Goal: Task Accomplishment & Management: Use online tool/utility

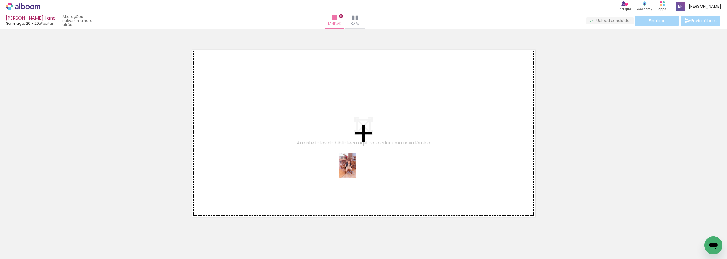
drag, startPoint x: 59, startPoint y: 241, endPoint x: 357, endPoint y: 170, distance: 305.9
click at [357, 170] on quentale-workspace at bounding box center [363, 129] width 727 height 259
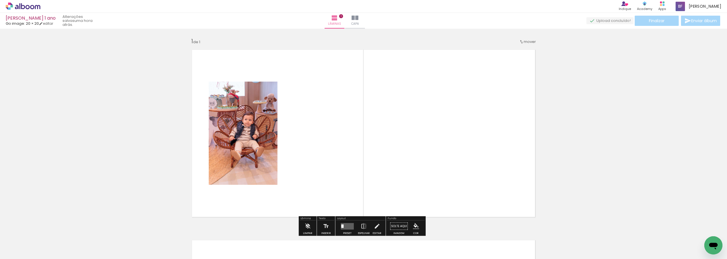
scroll to position [7, 0]
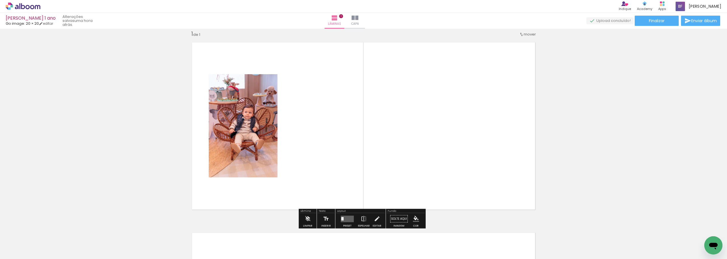
click at [344, 219] on quentale-layouter at bounding box center [347, 218] width 13 height 7
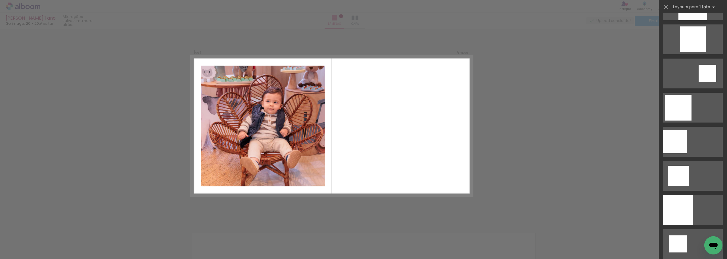
scroll to position [511, 0]
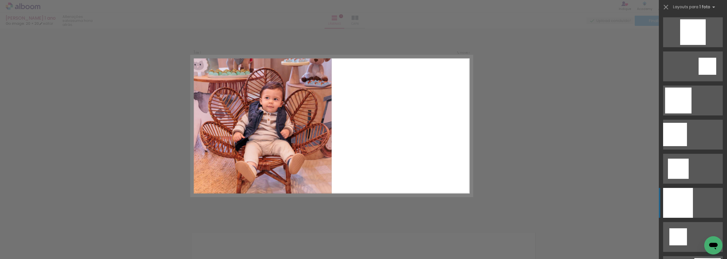
click at [684, 202] on div at bounding box center [678, 203] width 30 height 30
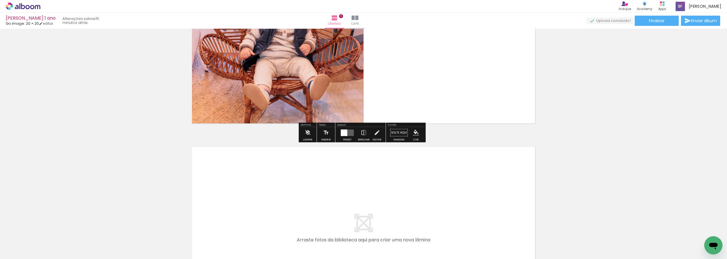
scroll to position [114, 0]
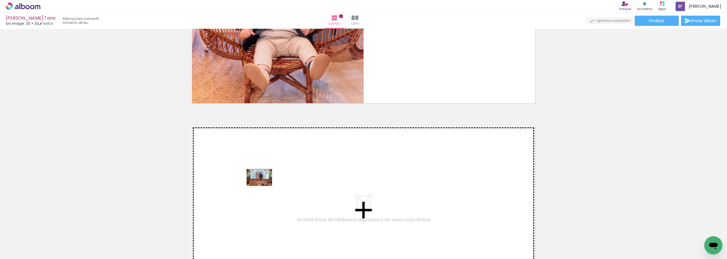
drag, startPoint x: 92, startPoint y: 243, endPoint x: 265, endPoint y: 186, distance: 182.7
click at [265, 186] on quentale-workspace at bounding box center [363, 129] width 727 height 259
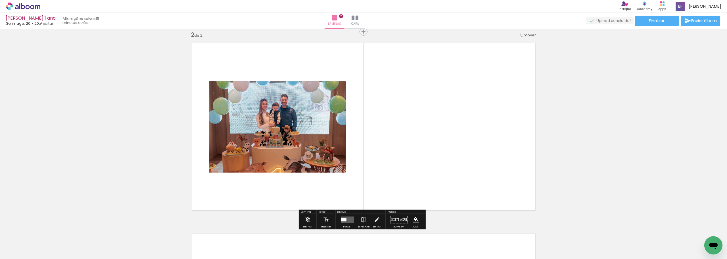
scroll to position [198, 0]
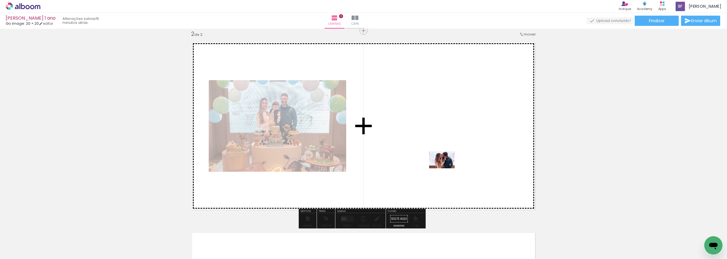
drag, startPoint x: 128, startPoint y: 243, endPoint x: 446, endPoint y: 168, distance: 327.5
click at [446, 168] on quentale-workspace at bounding box center [363, 129] width 727 height 259
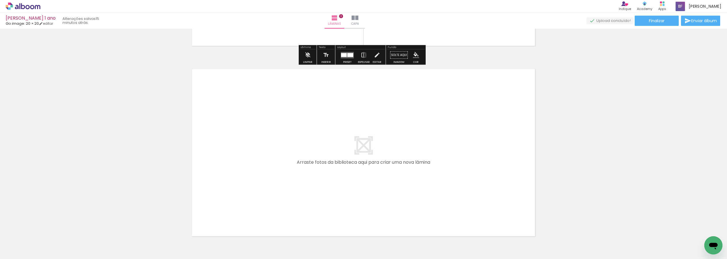
scroll to position [368, 0]
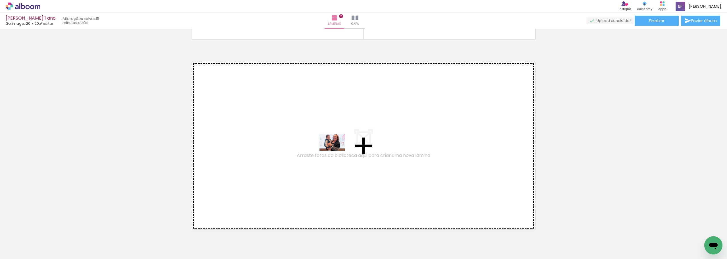
drag, startPoint x: 155, startPoint y: 243, endPoint x: 337, endPoint y: 151, distance: 203.3
click at [337, 151] on quentale-workspace at bounding box center [363, 129] width 727 height 259
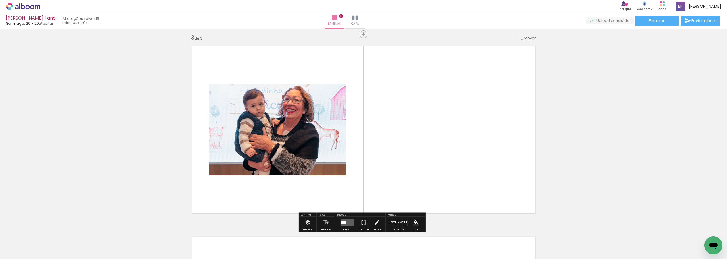
scroll to position [388, 0]
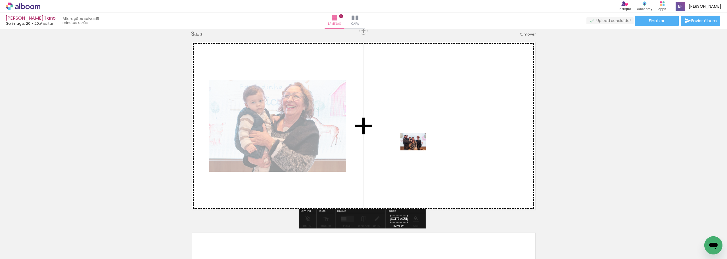
drag, startPoint x: 187, startPoint y: 241, endPoint x: 418, endPoint y: 150, distance: 248.1
click at [418, 150] on quentale-workspace at bounding box center [363, 129] width 727 height 259
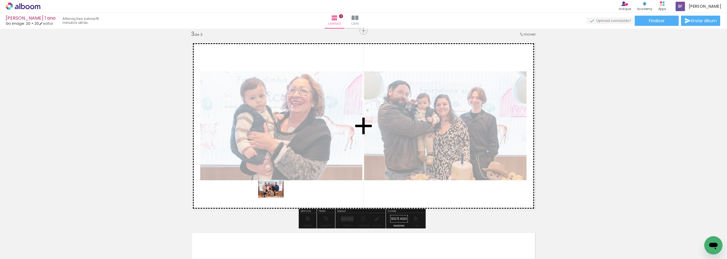
drag, startPoint x: 221, startPoint y: 242, endPoint x: 275, endPoint y: 197, distance: 70.2
click at [275, 197] on quentale-workspace at bounding box center [363, 129] width 727 height 259
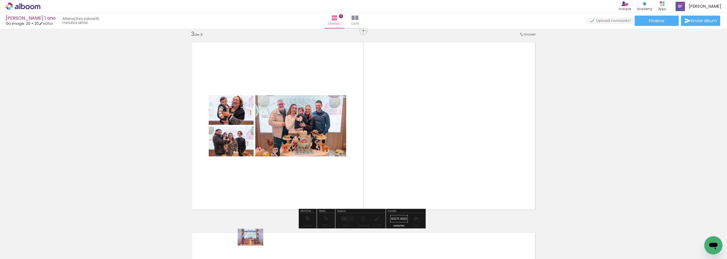
drag, startPoint x: 246, startPoint y: 241, endPoint x: 255, endPoint y: 245, distance: 9.4
click at [255, 245] on div at bounding box center [248, 239] width 28 height 19
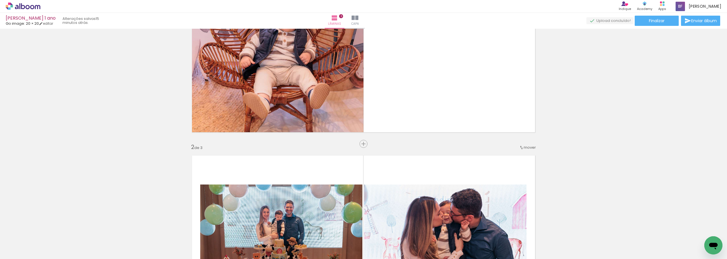
scroll to position [0, 0]
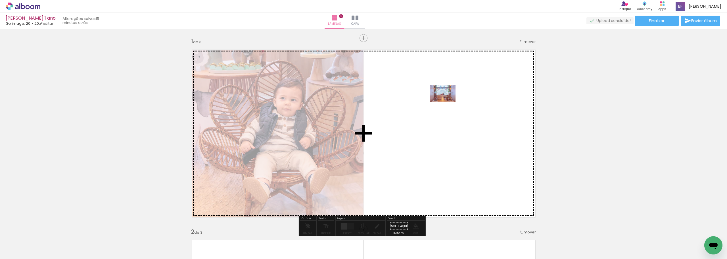
drag, startPoint x: 273, startPoint y: 234, endPoint x: 447, endPoint y: 102, distance: 218.5
click at [447, 102] on quentale-workspace at bounding box center [363, 129] width 727 height 259
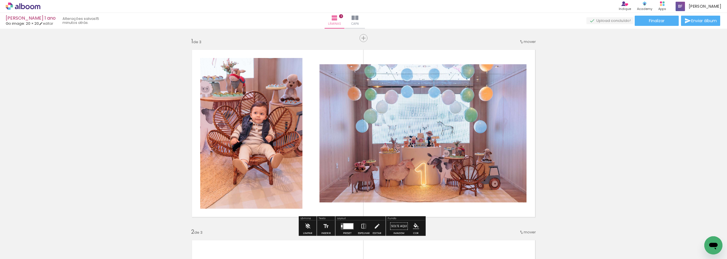
scroll to position [85, 0]
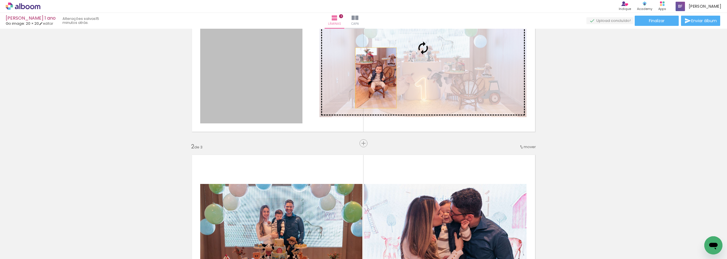
drag, startPoint x: 288, startPoint y: 91, endPoint x: 374, endPoint y: 78, distance: 87.1
click at [0, 0] on slot at bounding box center [0, 0] width 0 height 0
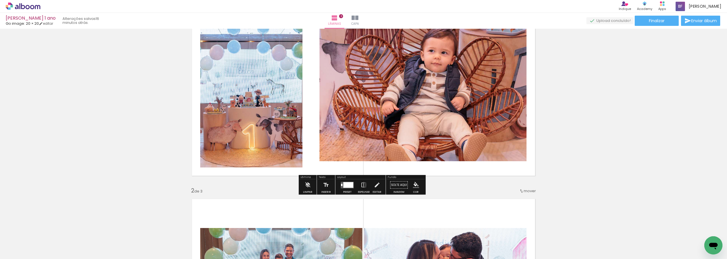
scroll to position [57, 0]
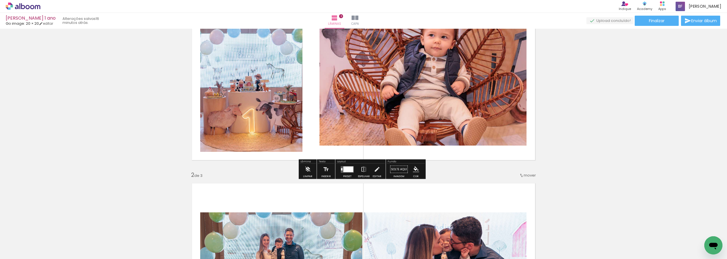
click at [347, 169] on div at bounding box center [348, 169] width 10 height 6
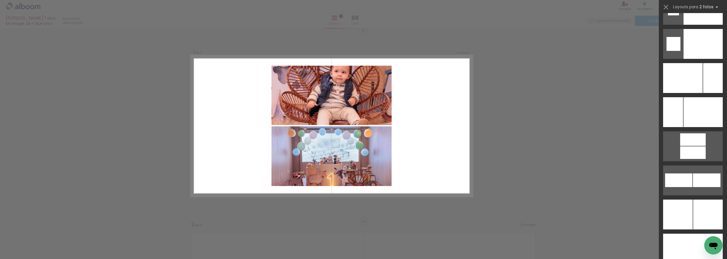
scroll to position [2443, 0]
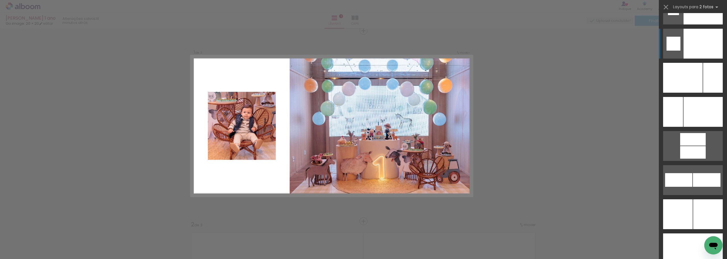
click at [693, 97] on div at bounding box center [703, 112] width 39 height 30
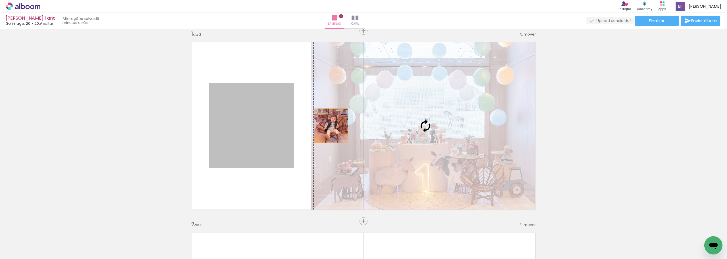
drag, startPoint x: 257, startPoint y: 127, endPoint x: 443, endPoint y: 120, distance: 185.9
click at [0, 0] on slot at bounding box center [0, 0] width 0 height 0
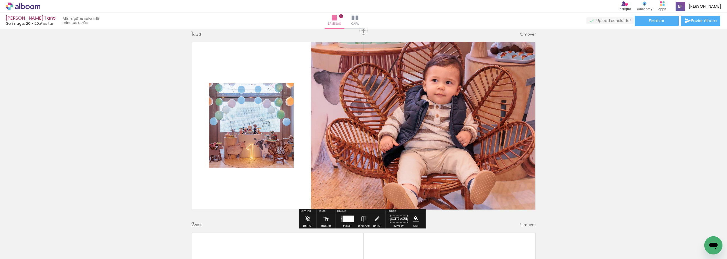
click at [263, 121] on quentale-photo at bounding box center [251, 125] width 85 height 85
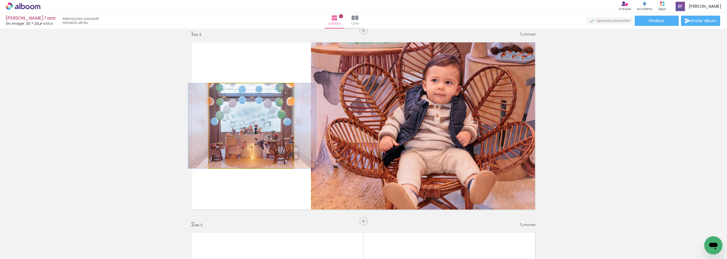
drag, startPoint x: 265, startPoint y: 115, endPoint x: 265, endPoint y: 101, distance: 13.9
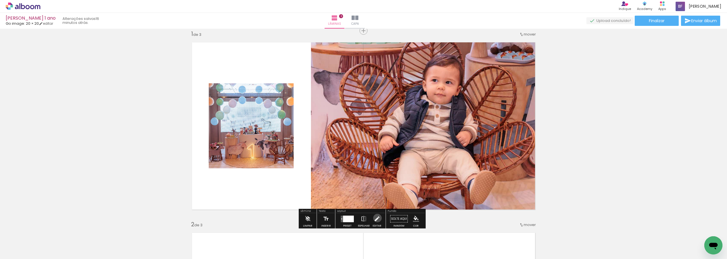
click at [376, 218] on iron-icon at bounding box center [377, 218] width 6 height 11
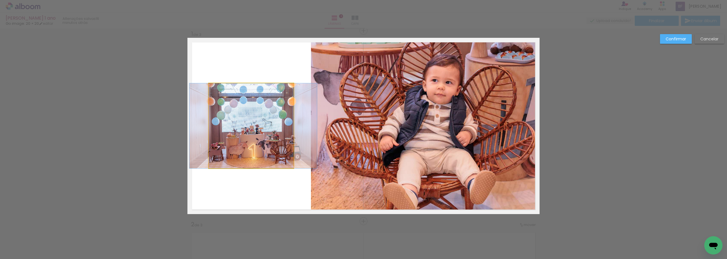
drag, startPoint x: 276, startPoint y: 122, endPoint x: 277, endPoint y: 94, distance: 27.9
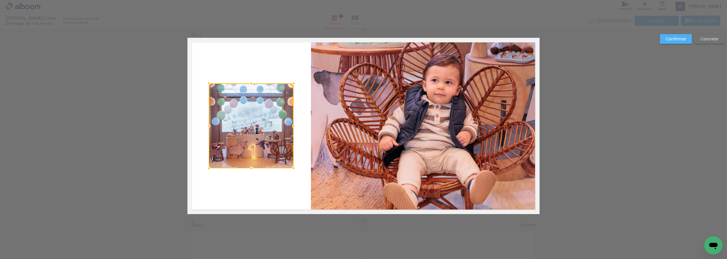
click at [294, 72] on quentale-layouter at bounding box center [364, 126] width 352 height 176
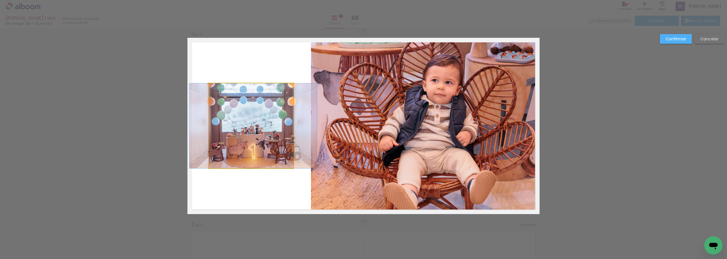
click at [270, 96] on quentale-photo at bounding box center [251, 125] width 85 height 85
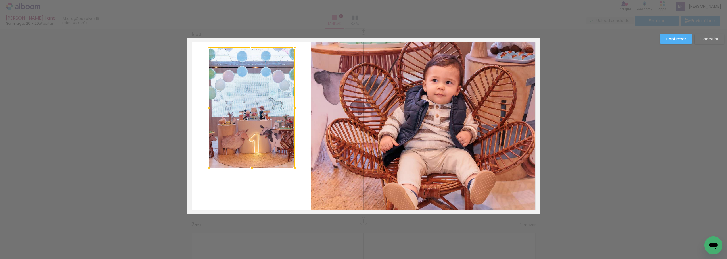
drag, startPoint x: 293, startPoint y: 82, endPoint x: 294, endPoint y: 47, distance: 35.8
click at [294, 47] on div at bounding box center [294, 47] width 11 height 11
click at [263, 145] on quentale-photo at bounding box center [252, 107] width 86 height 121
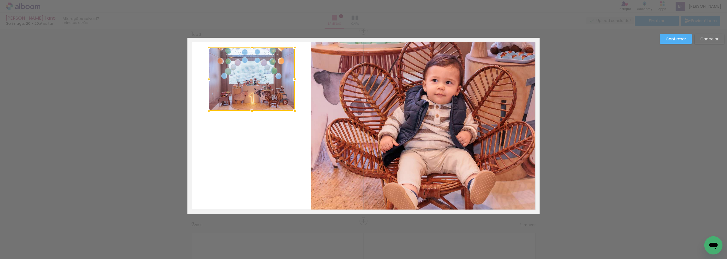
drag, startPoint x: 249, startPoint y: 168, endPoint x: 267, endPoint y: 111, distance: 60.1
click at [267, 111] on div at bounding box center [252, 78] width 86 height 63
click at [276, 155] on quentale-layouter at bounding box center [364, 126] width 352 height 176
click at [0, 0] on slot "Confirmar" at bounding box center [0, 0] width 0 height 0
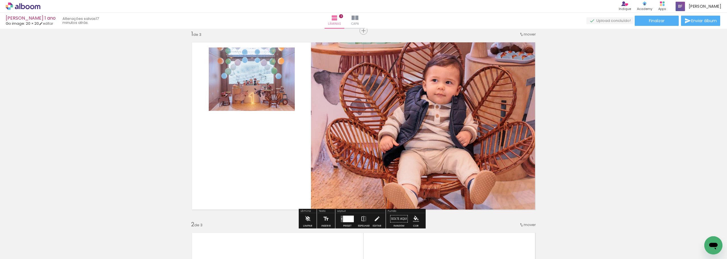
click at [262, 77] on quentale-photo at bounding box center [252, 78] width 86 height 63
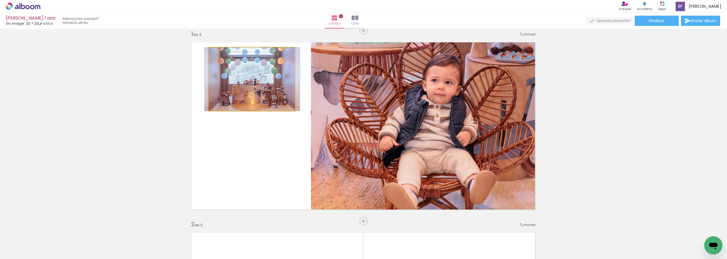
click at [263, 76] on quentale-photo at bounding box center [252, 78] width 86 height 63
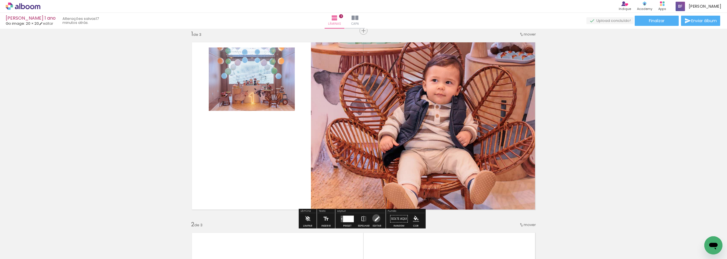
click at [375, 218] on iron-icon at bounding box center [377, 218] width 6 height 11
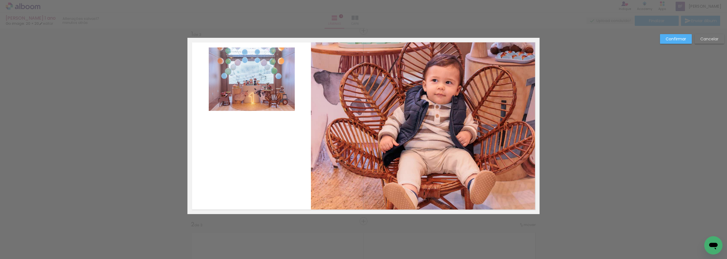
click at [271, 84] on quentale-photo at bounding box center [252, 78] width 86 height 63
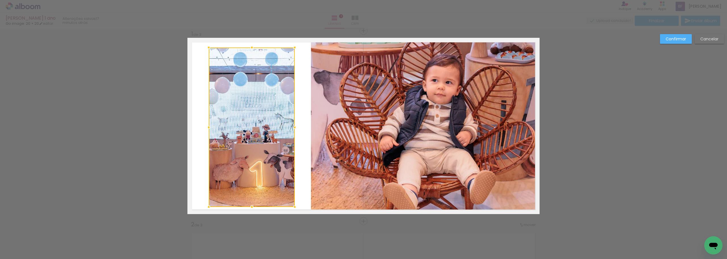
drag, startPoint x: 247, startPoint y: 111, endPoint x: 261, endPoint y: 139, distance: 30.6
click at [249, 206] on div at bounding box center [251, 206] width 11 height 11
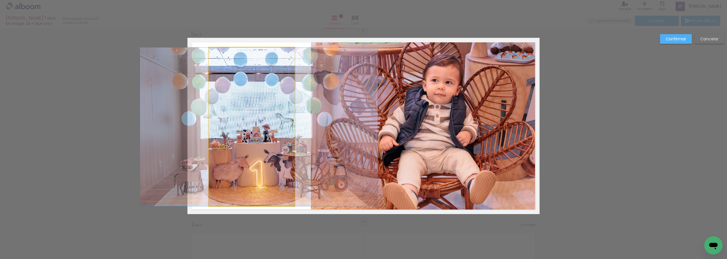
click at [252, 50] on quentale-photo at bounding box center [252, 126] width 86 height 159
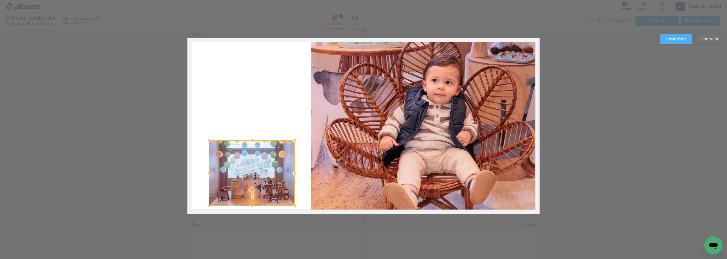
drag, startPoint x: 250, startPoint y: 48, endPoint x: 257, endPoint y: 140, distance: 92.9
click at [257, 140] on div at bounding box center [252, 173] width 86 height 66
click at [0, 0] on slot "Confirmar" at bounding box center [0, 0] width 0 height 0
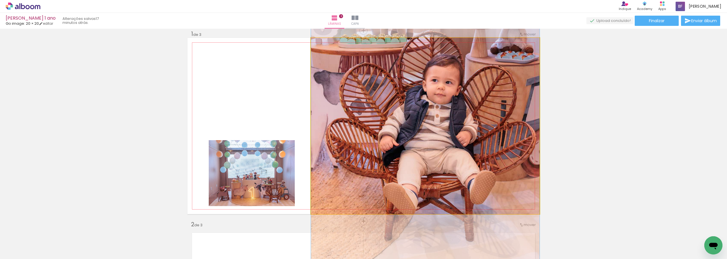
click at [483, 114] on quentale-photo at bounding box center [425, 126] width 229 height 176
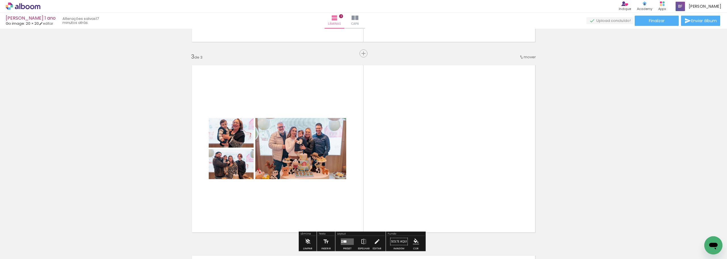
scroll to position [398, 0]
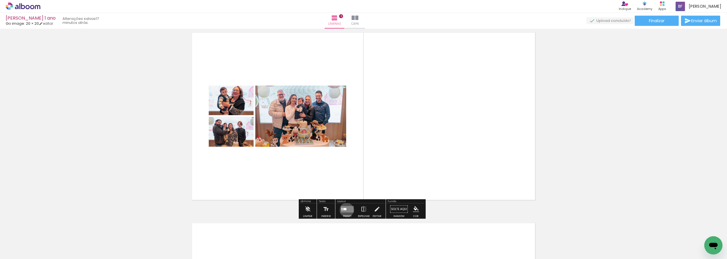
click at [345, 210] on quentale-layouter at bounding box center [347, 209] width 13 height 7
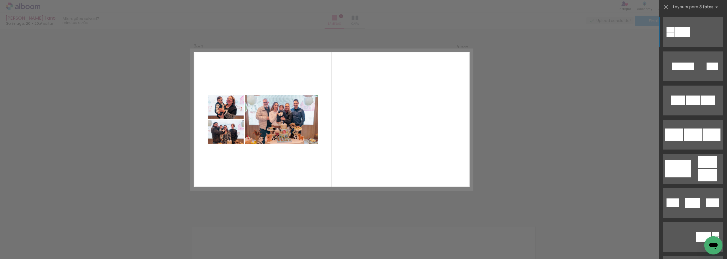
scroll to position [388, 0]
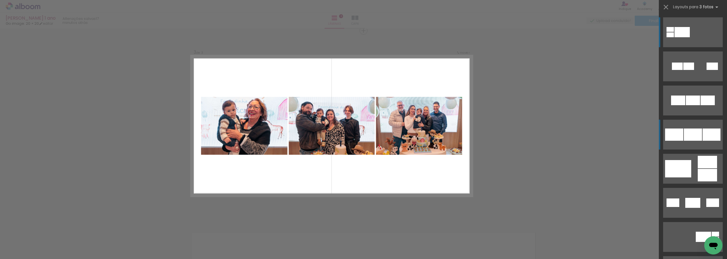
click at [693, 105] on div at bounding box center [693, 100] width 14 height 10
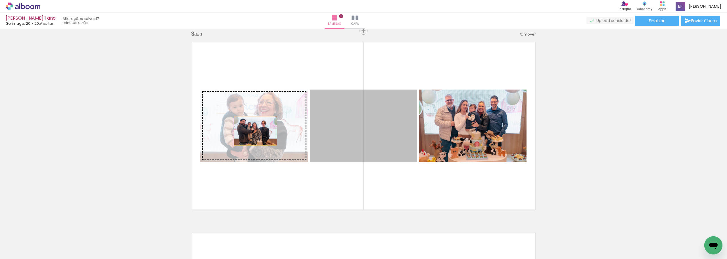
drag, startPoint x: 372, startPoint y: 148, endPoint x: 253, endPoint y: 131, distance: 119.7
click at [0, 0] on slot at bounding box center [0, 0] width 0 height 0
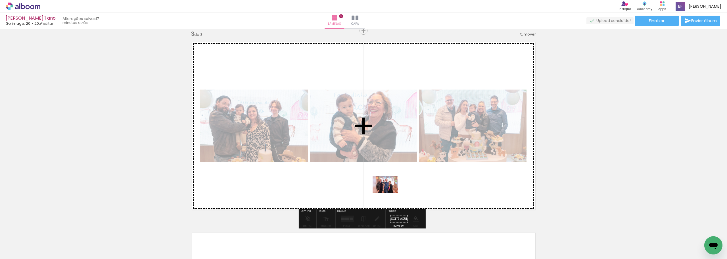
drag, startPoint x: 349, startPoint y: 245, endPoint x: 390, endPoint y: 193, distance: 66.6
click at [390, 193] on quentale-workspace at bounding box center [363, 129] width 727 height 259
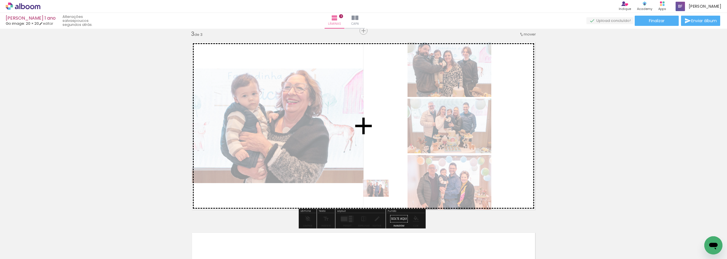
drag, startPoint x: 352, startPoint y: 243, endPoint x: 380, endPoint y: 197, distance: 54.1
click at [380, 197] on quentale-workspace at bounding box center [363, 129] width 727 height 259
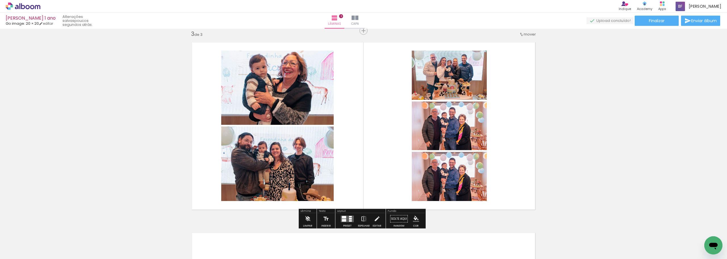
click at [458, 177] on quentale-photo at bounding box center [449, 176] width 75 height 49
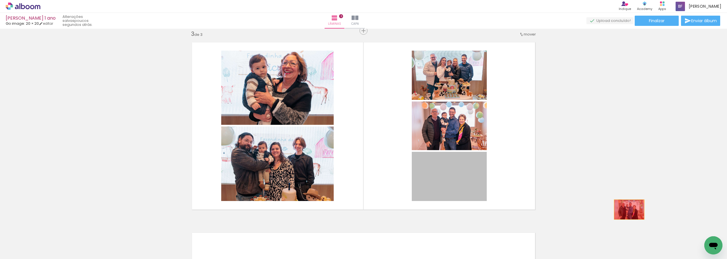
drag, startPoint x: 458, startPoint y: 177, endPoint x: 622, endPoint y: 207, distance: 166.6
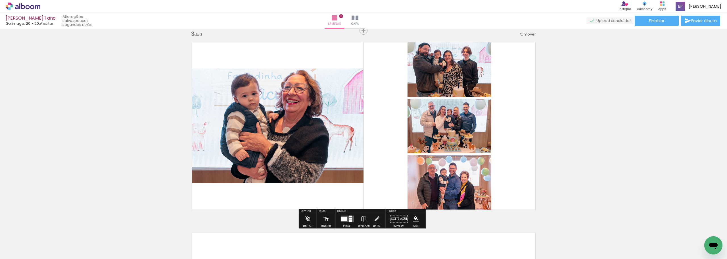
click at [13, 240] on input "Todas as fotos" at bounding box center [16, 241] width 22 height 5
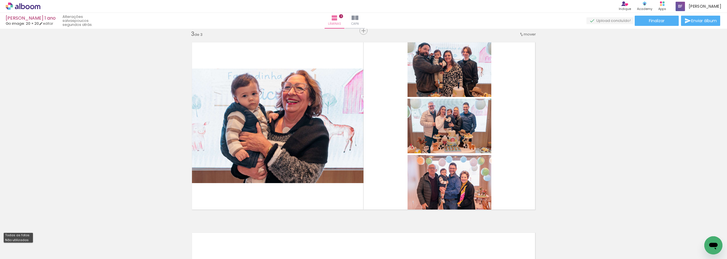
click at [0, 0] on slot "Não utilizadas" at bounding box center [0, 0] width 0 height 0
type input "Não utilizadas"
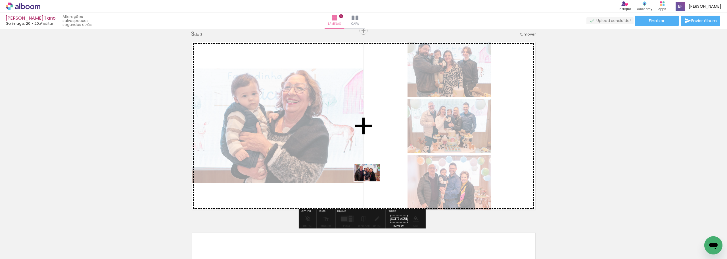
drag, startPoint x: 121, startPoint y: 238, endPoint x: 371, endPoint y: 181, distance: 256.5
click at [371, 181] on quentale-workspace at bounding box center [363, 129] width 727 height 259
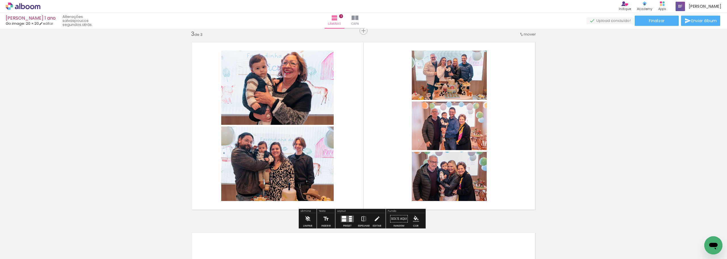
click at [345, 215] on quentale-layouter at bounding box center [347, 218] width 13 height 7
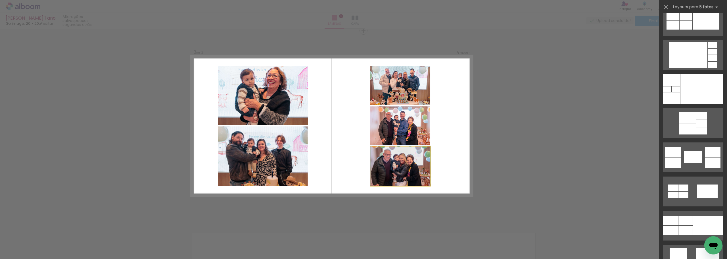
scroll to position [0, 0]
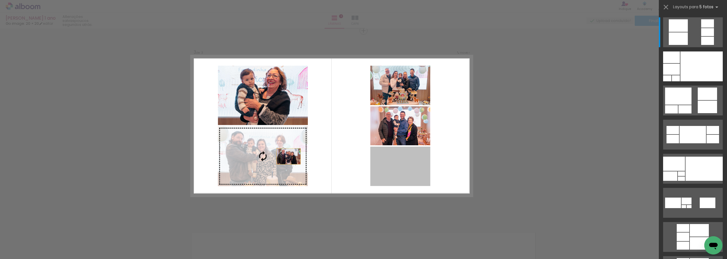
drag, startPoint x: 399, startPoint y: 171, endPoint x: 259, endPoint y: 154, distance: 142.0
click at [0, 0] on slot at bounding box center [0, 0] width 0 height 0
drag, startPoint x: 402, startPoint y: 166, endPoint x: 245, endPoint y: 153, distance: 156.8
click at [0, 0] on slot at bounding box center [0, 0] width 0 height 0
drag, startPoint x: 408, startPoint y: 165, endPoint x: 218, endPoint y: 141, distance: 190.7
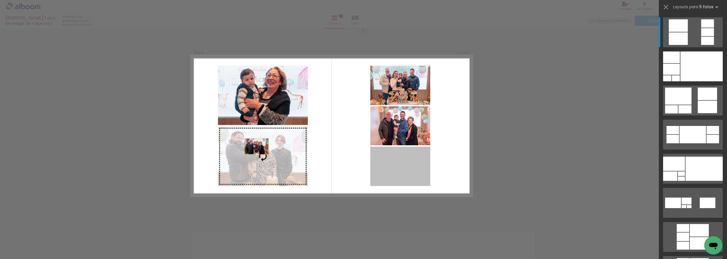
click at [0, 0] on slot at bounding box center [0, 0] width 0 height 0
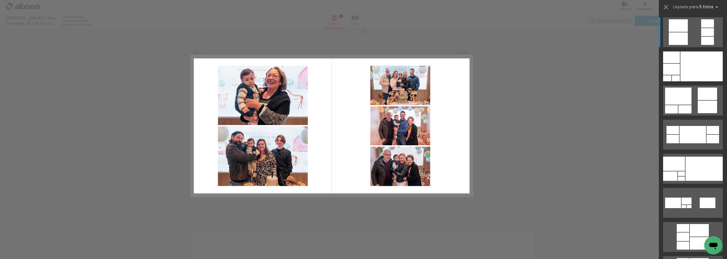
click at [553, 104] on div "Confirmar Cancelar" at bounding box center [363, 28] width 727 height 775
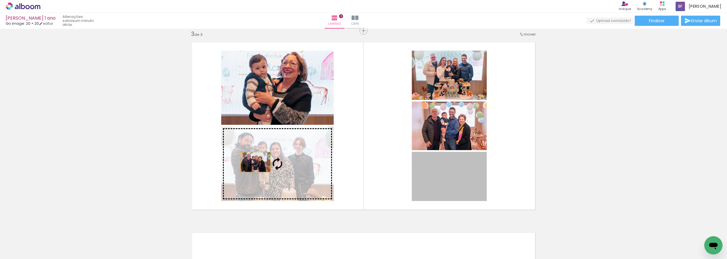
drag, startPoint x: 455, startPoint y: 179, endPoint x: 253, endPoint y: 162, distance: 202.2
click at [0, 0] on slot at bounding box center [0, 0] width 0 height 0
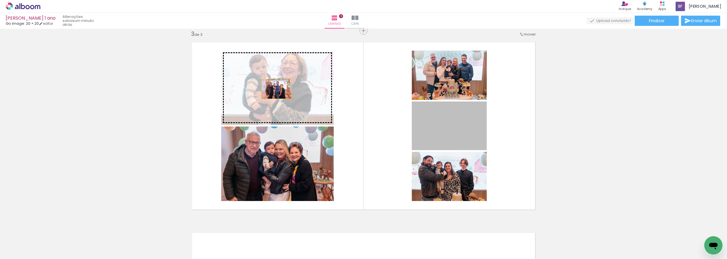
drag, startPoint x: 447, startPoint y: 133, endPoint x: 274, endPoint y: 89, distance: 177.9
click at [0, 0] on slot at bounding box center [0, 0] width 0 height 0
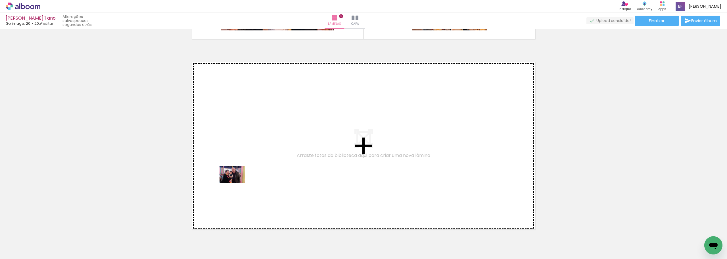
drag, startPoint x: 53, startPoint y: 245, endPoint x: 237, endPoint y: 183, distance: 193.3
click at [237, 183] on quentale-workspace at bounding box center [363, 129] width 727 height 259
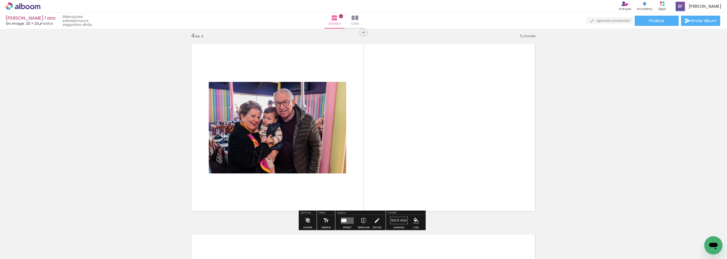
scroll to position [578, 0]
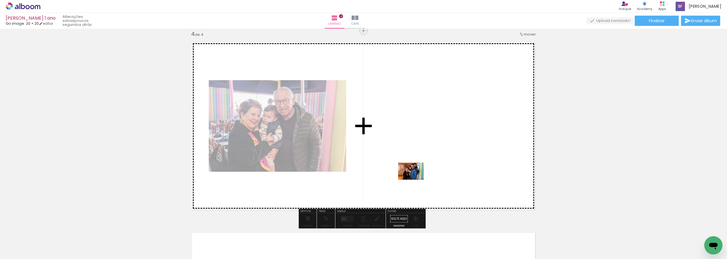
drag, startPoint x: 64, startPoint y: 240, endPoint x: 415, endPoint y: 180, distance: 356.4
click at [415, 180] on quentale-workspace at bounding box center [363, 129] width 727 height 259
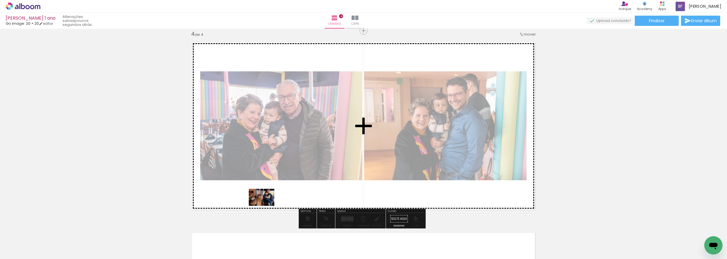
drag, startPoint x: 59, startPoint y: 239, endPoint x: 266, endPoint y: 206, distance: 210.1
click at [266, 206] on quentale-workspace at bounding box center [363, 129] width 727 height 259
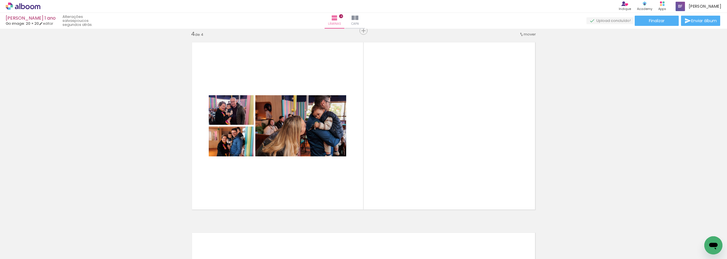
scroll to position [0, 0]
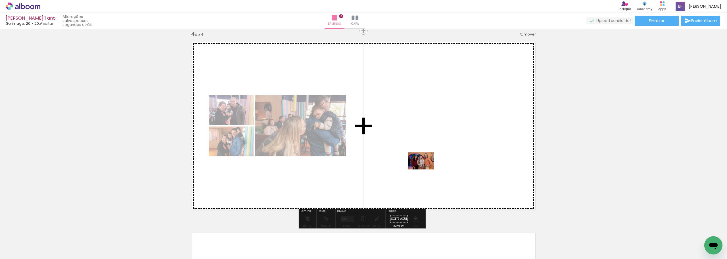
drag, startPoint x: 153, startPoint y: 244, endPoint x: 425, endPoint y: 169, distance: 282.0
click at [425, 169] on quentale-workspace at bounding box center [363, 129] width 727 height 259
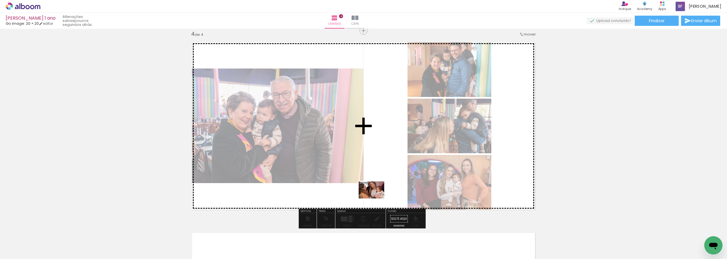
drag, startPoint x: 186, startPoint y: 244, endPoint x: 376, endPoint y: 198, distance: 195.6
click at [376, 198] on quentale-workspace at bounding box center [363, 129] width 727 height 259
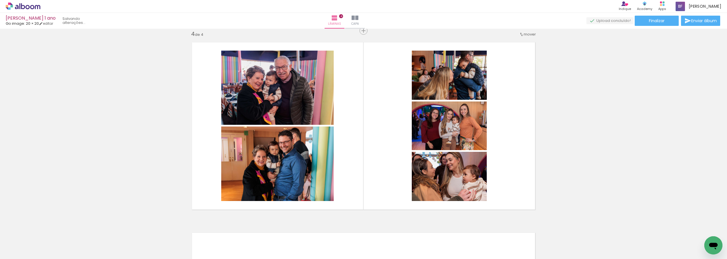
scroll to position [0, 498]
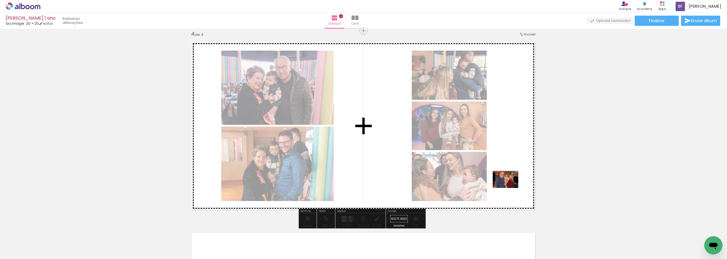
drag, startPoint x: 580, startPoint y: 245, endPoint x: 510, endPoint y: 188, distance: 90.8
click at [510, 188] on quentale-workspace at bounding box center [363, 129] width 727 height 259
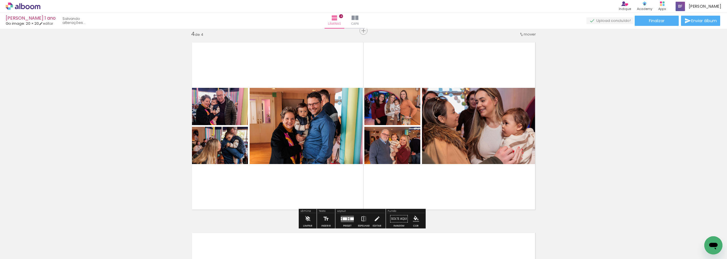
click at [0, 0] on slot at bounding box center [0, 0] width 0 height 0
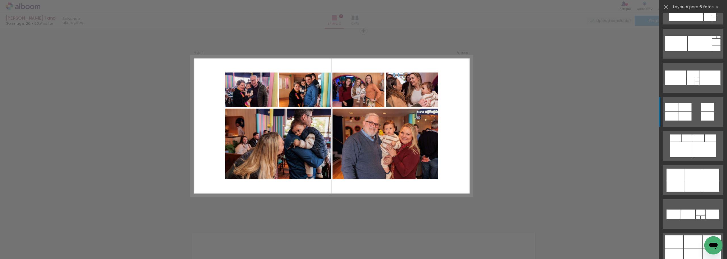
scroll to position [1278, 0]
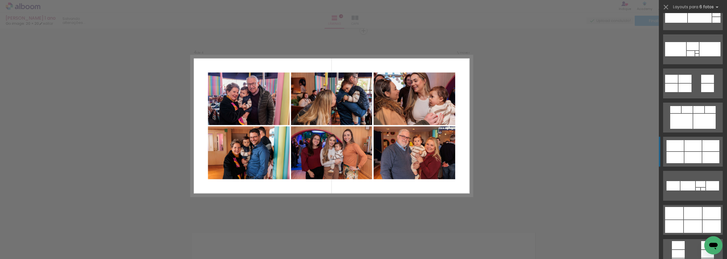
click at [699, 159] on div at bounding box center [693, 157] width 17 height 11
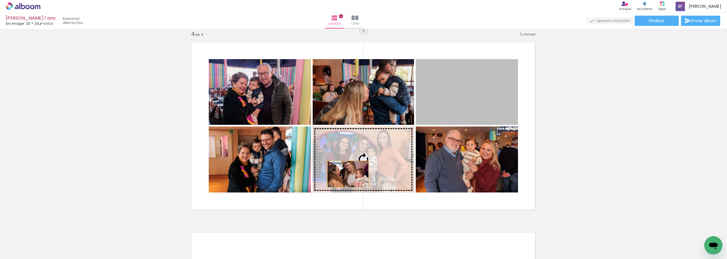
drag, startPoint x: 461, startPoint y: 113, endPoint x: 341, endPoint y: 176, distance: 136.1
click at [0, 0] on slot at bounding box center [0, 0] width 0 height 0
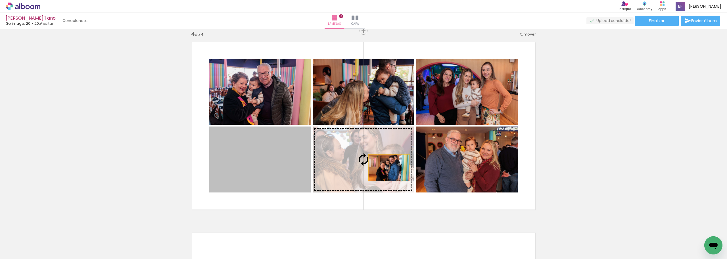
drag, startPoint x: 266, startPoint y: 166, endPoint x: 388, endPoint y: 168, distance: 122.2
click at [0, 0] on slot at bounding box center [0, 0] width 0 height 0
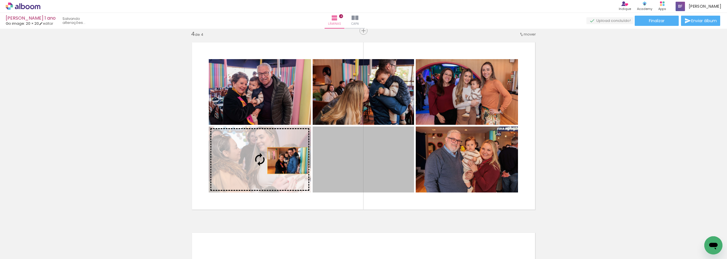
drag, startPoint x: 388, startPoint y: 169, endPoint x: 276, endPoint y: 161, distance: 112.2
click at [0, 0] on slot at bounding box center [0, 0] width 0 height 0
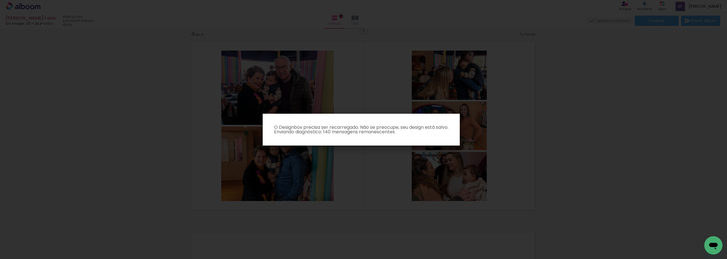
click at [609, 103] on iron-overlay-backdrop at bounding box center [363, 129] width 727 height 259
click at [603, 102] on iron-overlay-backdrop at bounding box center [363, 129] width 727 height 259
